Goal: Task Accomplishment & Management: Use online tool/utility

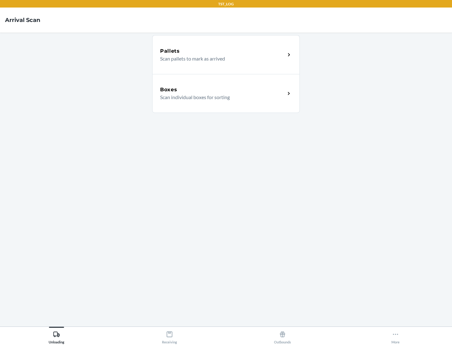
click at [222, 90] on div "Boxes" at bounding box center [222, 90] width 125 height 8
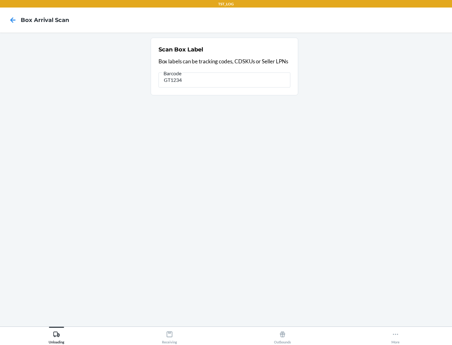
type input "GT1234"
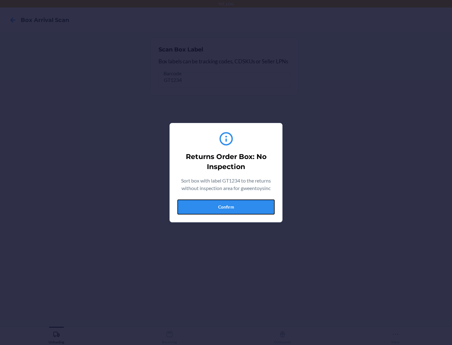
click at [226, 207] on button "Confirm" at bounding box center [225, 206] width 97 height 15
